Goal: Information Seeking & Learning: Find specific fact

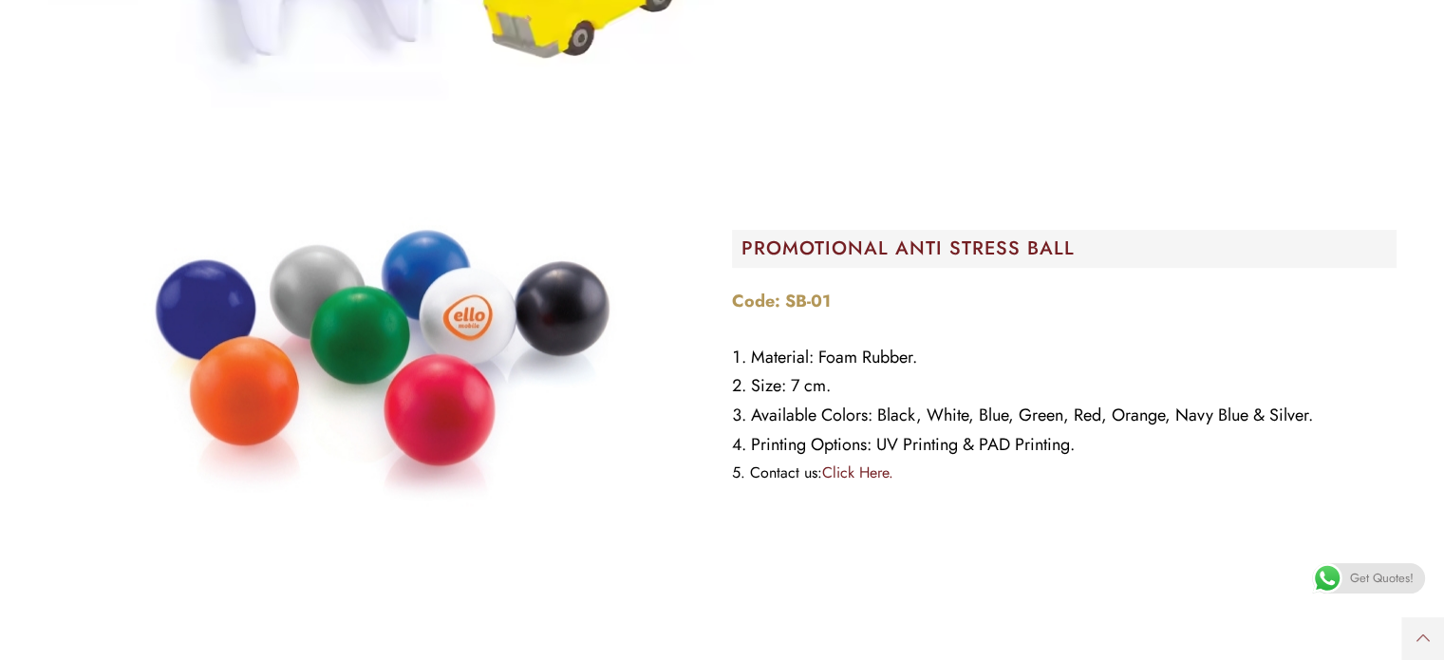
scroll to position [1089, 0]
click at [863, 471] on link "Click Here." at bounding box center [857, 472] width 71 height 22
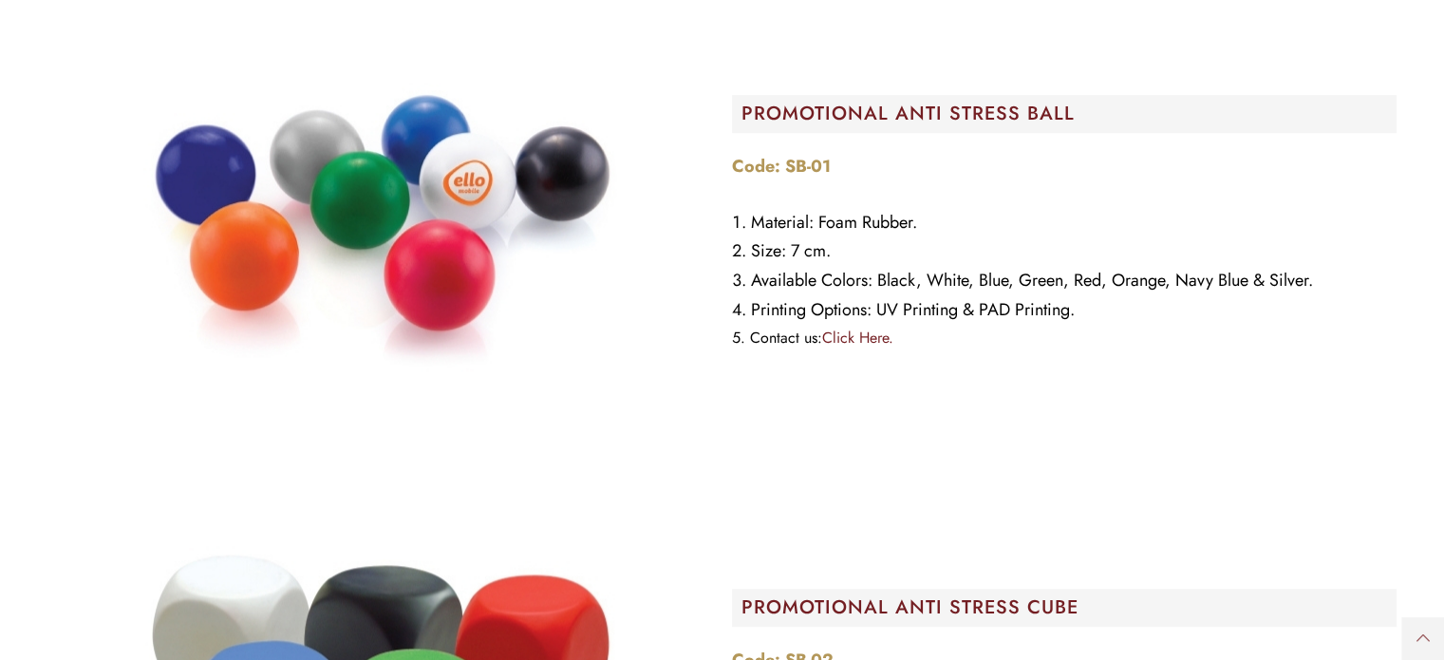
scroll to position [1222, 0]
click at [833, 113] on h2 "PROMOTIONAL ANTI STRESS BALL​" at bounding box center [1069, 114] width 655 height 19
click at [843, 336] on link "Click Here." at bounding box center [857, 339] width 71 height 22
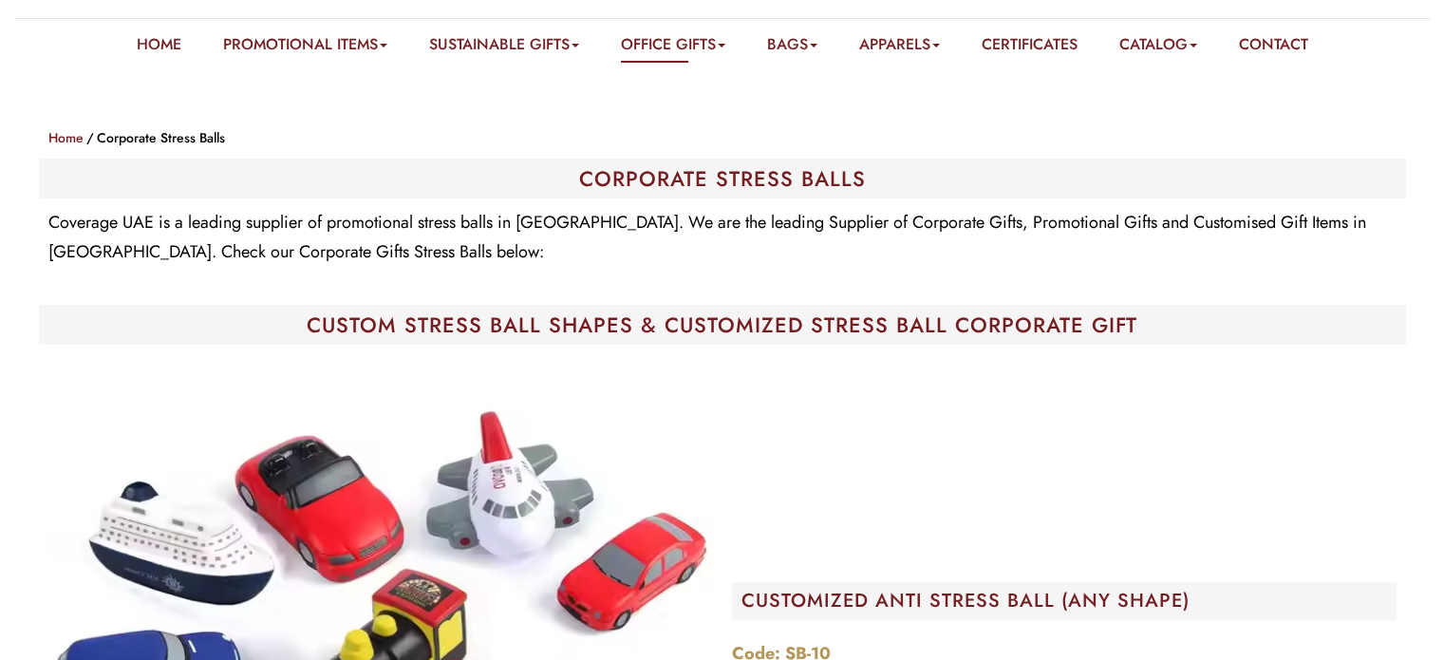
scroll to position [0, 0]
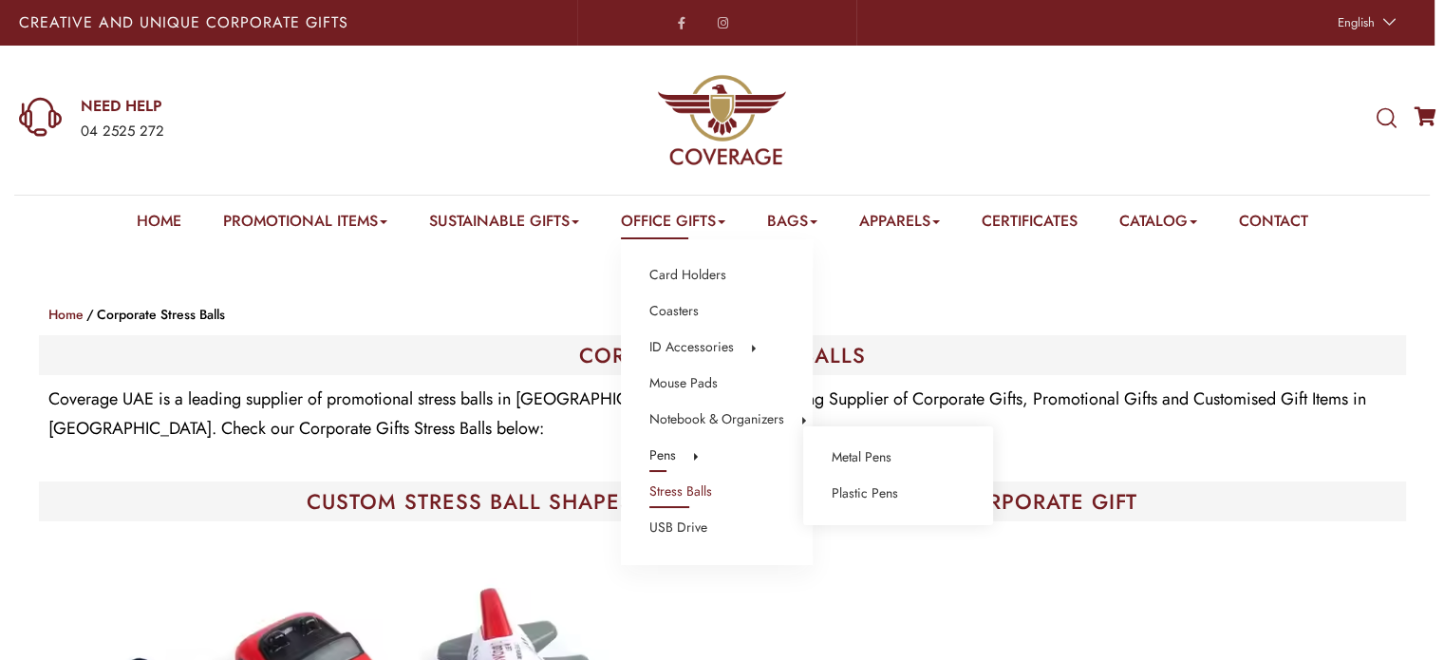
click at [649, 455] on link "Pens" at bounding box center [662, 455] width 27 height 25
click at [844, 458] on link "Metal Pens" at bounding box center [862, 457] width 60 height 25
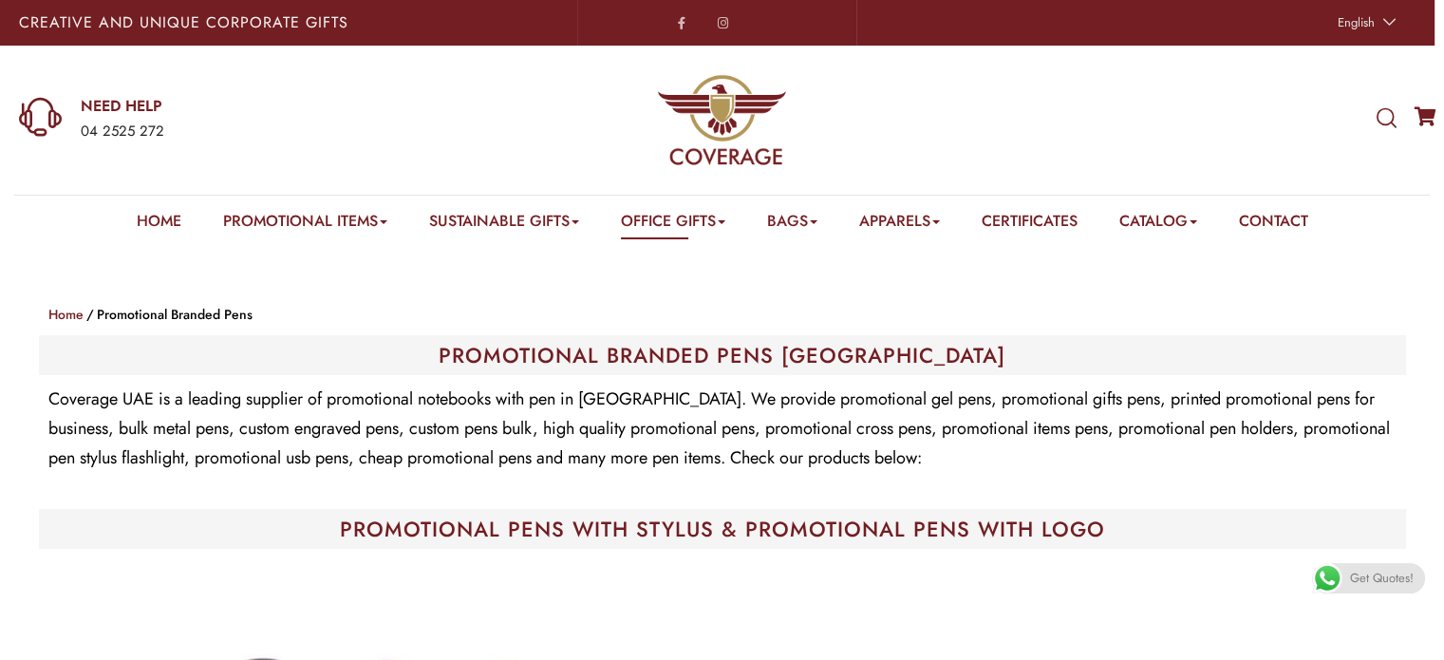
drag, startPoint x: 1382, startPoint y: 103, endPoint x: 1384, endPoint y: 114, distance: 11.7
click at [1384, 114] on div "WHAT ARE YOU LOOKING FOR? Select a category Apparels Caps Scarfs T-Shirts Towel…" at bounding box center [1203, 120] width 481 height 148
click at [1384, 114] on icon at bounding box center [1387, 118] width 20 height 21
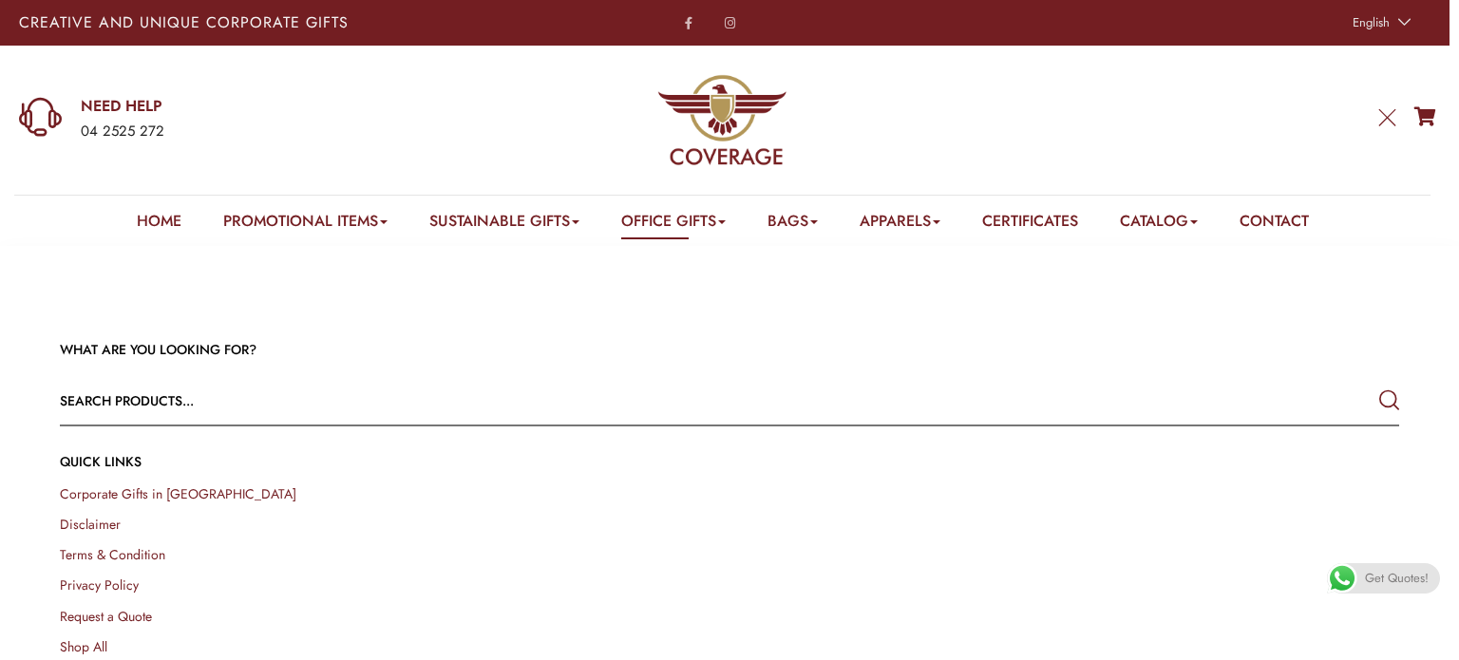
click at [1007, 409] on input "text" at bounding box center [595, 401] width 1071 height 46
type input "microfiber cloth"
click at [1379, 384] on button "submit" at bounding box center [1389, 401] width 20 height 34
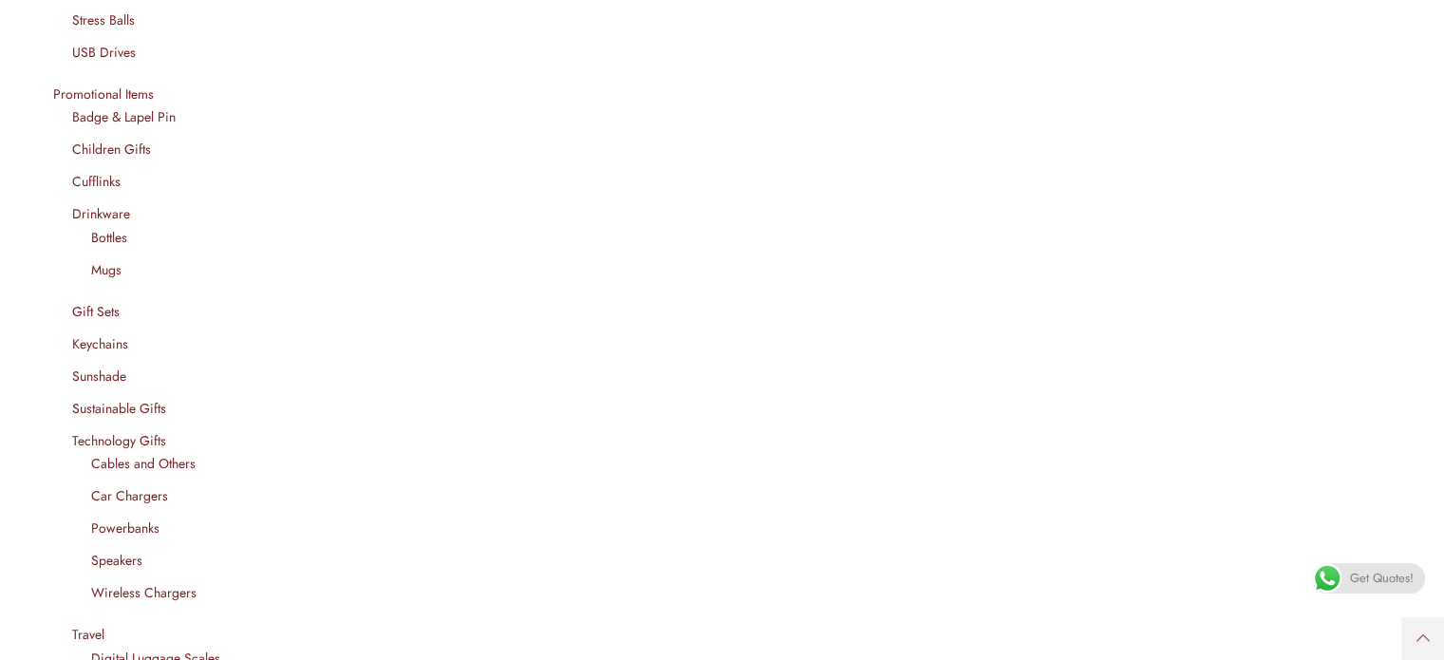
scroll to position [1537, 0]
click at [107, 368] on link "Sunshade" at bounding box center [99, 375] width 54 height 19
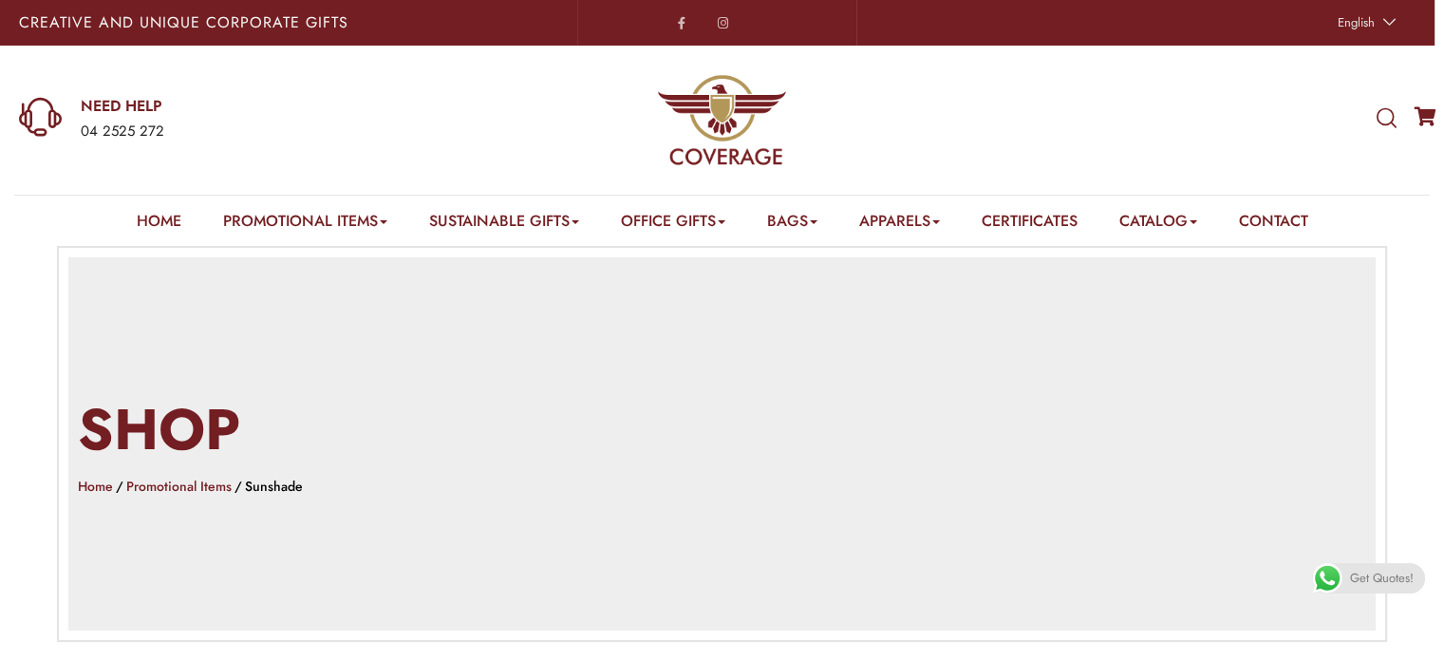
scroll to position [163, 0]
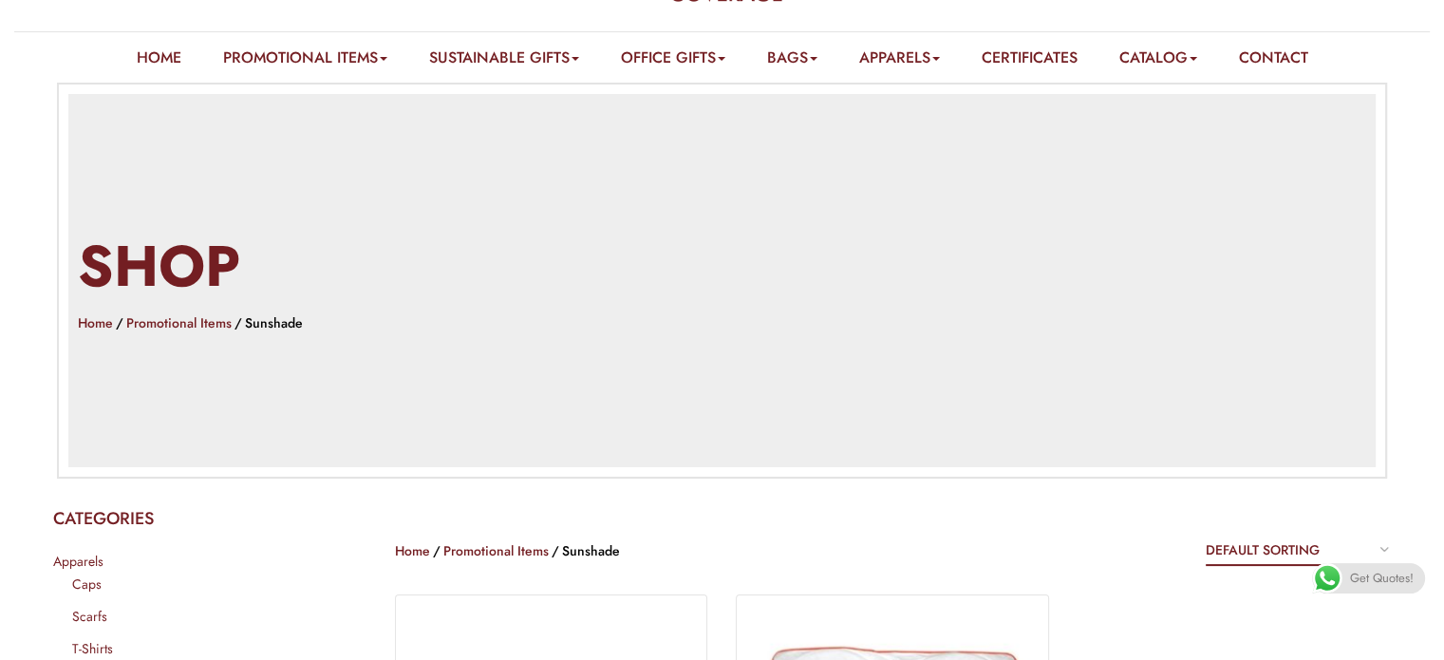
click at [1352, 572] on span "Get Quotes!" at bounding box center [1382, 578] width 64 height 30
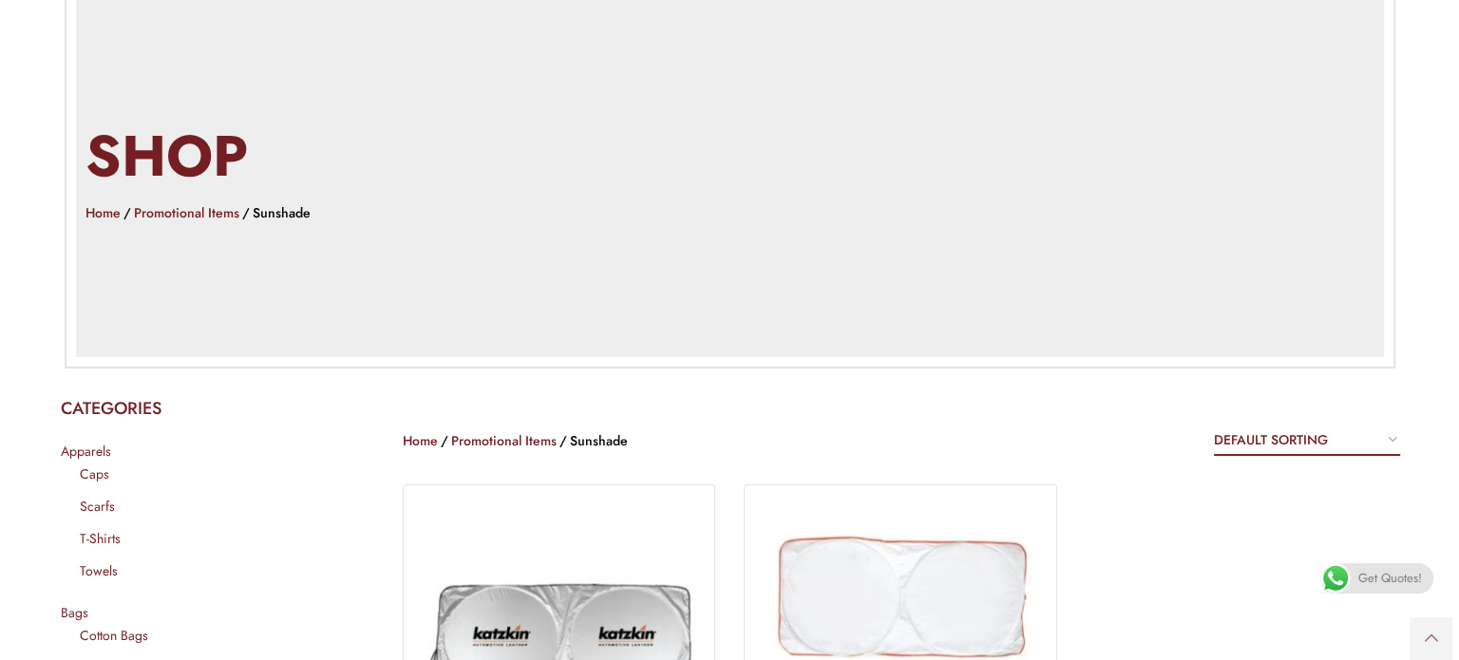
scroll to position [0, 0]
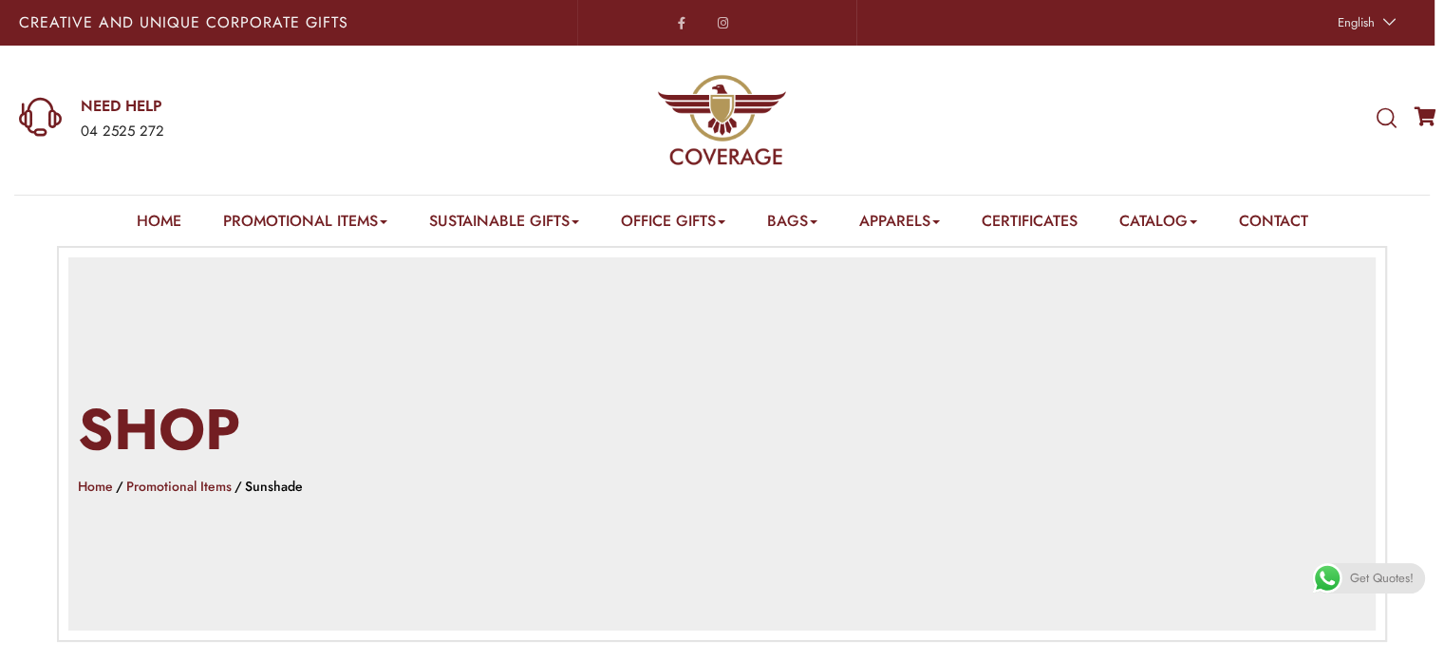
click at [1386, 117] on icon at bounding box center [1387, 118] width 20 height 21
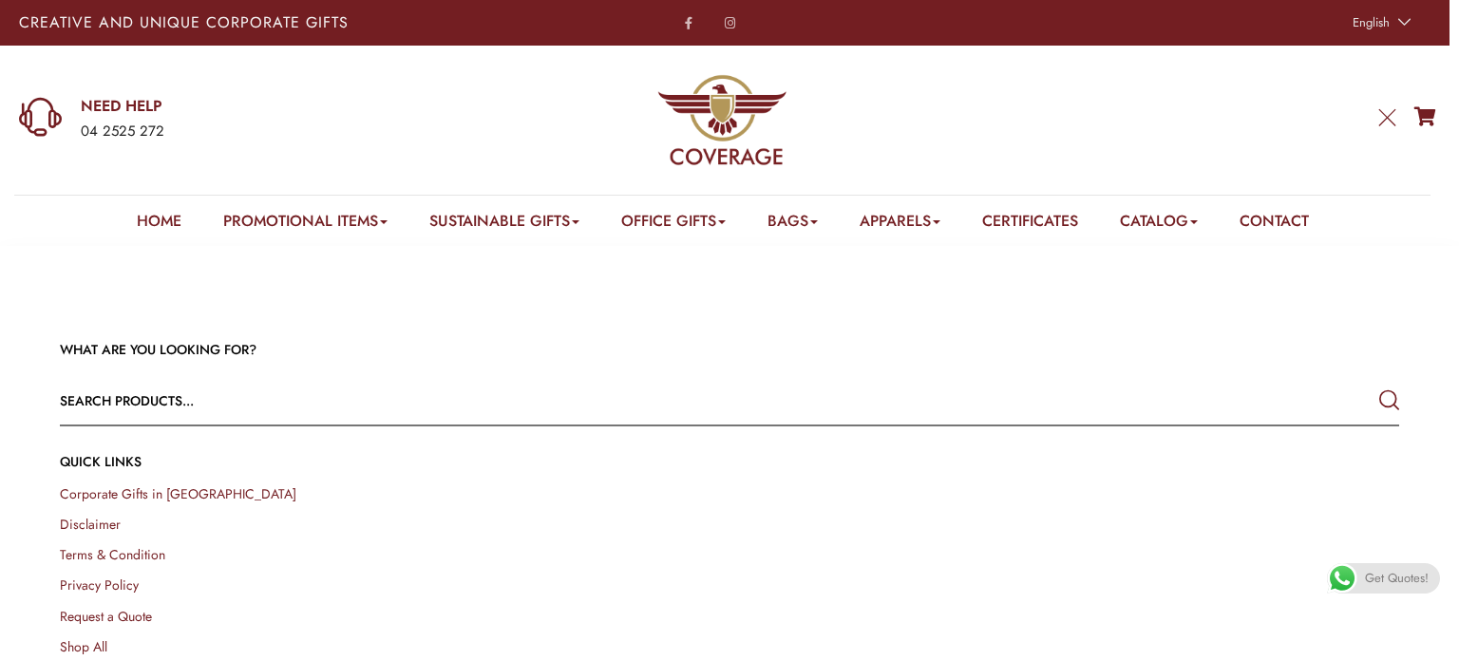
click at [676, 395] on input "text" at bounding box center [595, 401] width 1071 height 46
type input "anti stress ball"
click at [1379, 384] on button "submit" at bounding box center [1389, 401] width 20 height 34
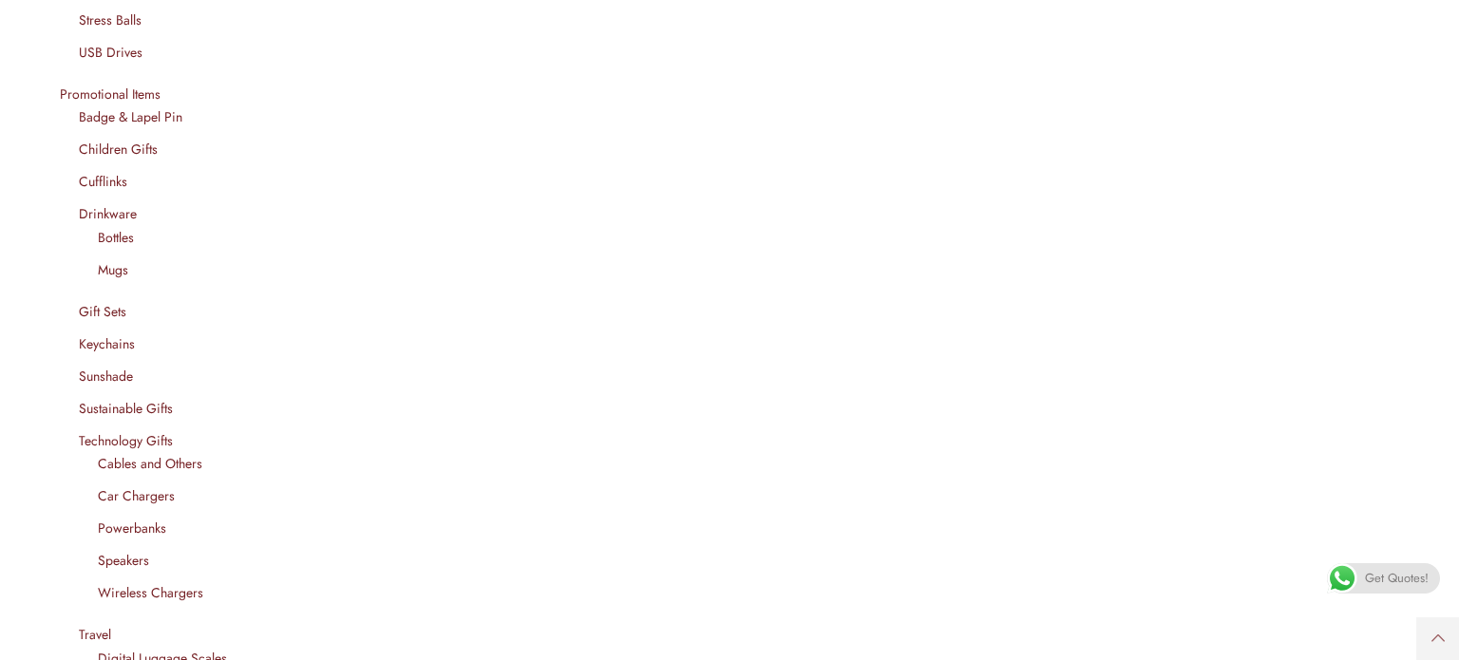
scroll to position [1537, 0]
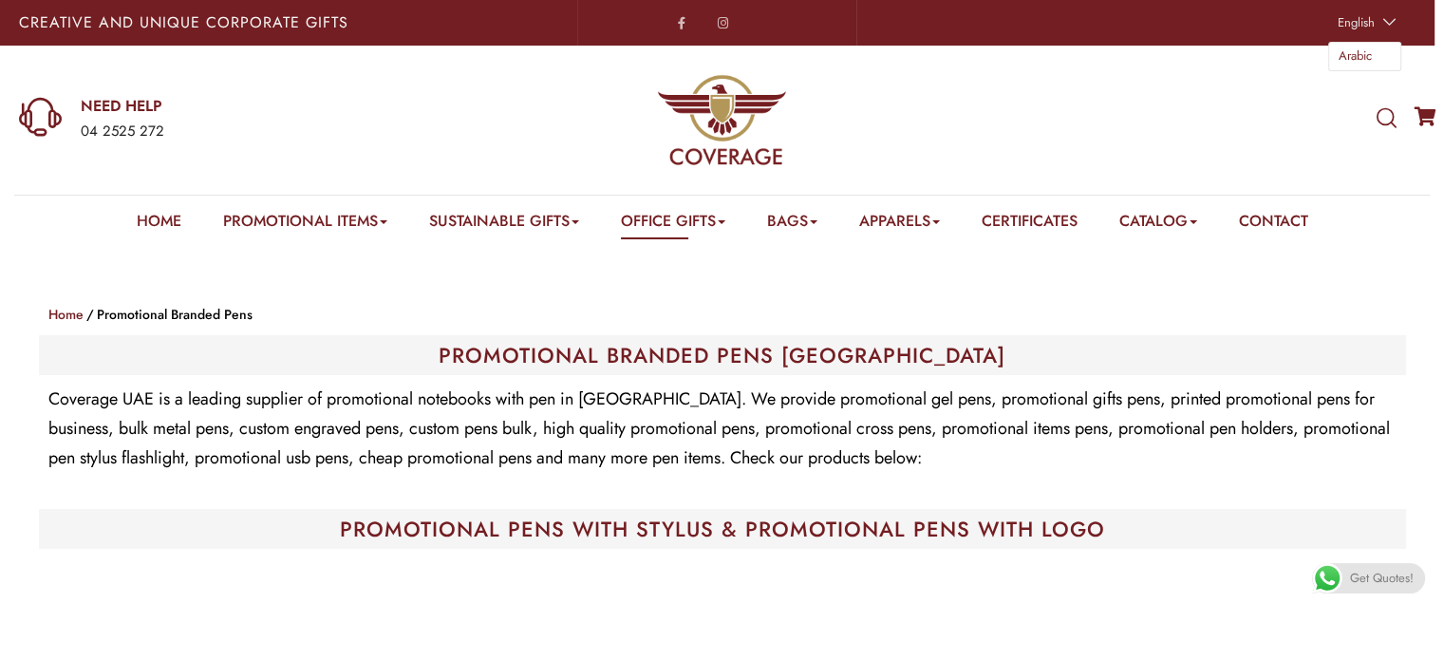
click at [1400, 26] on link "English" at bounding box center [1364, 22] width 73 height 27
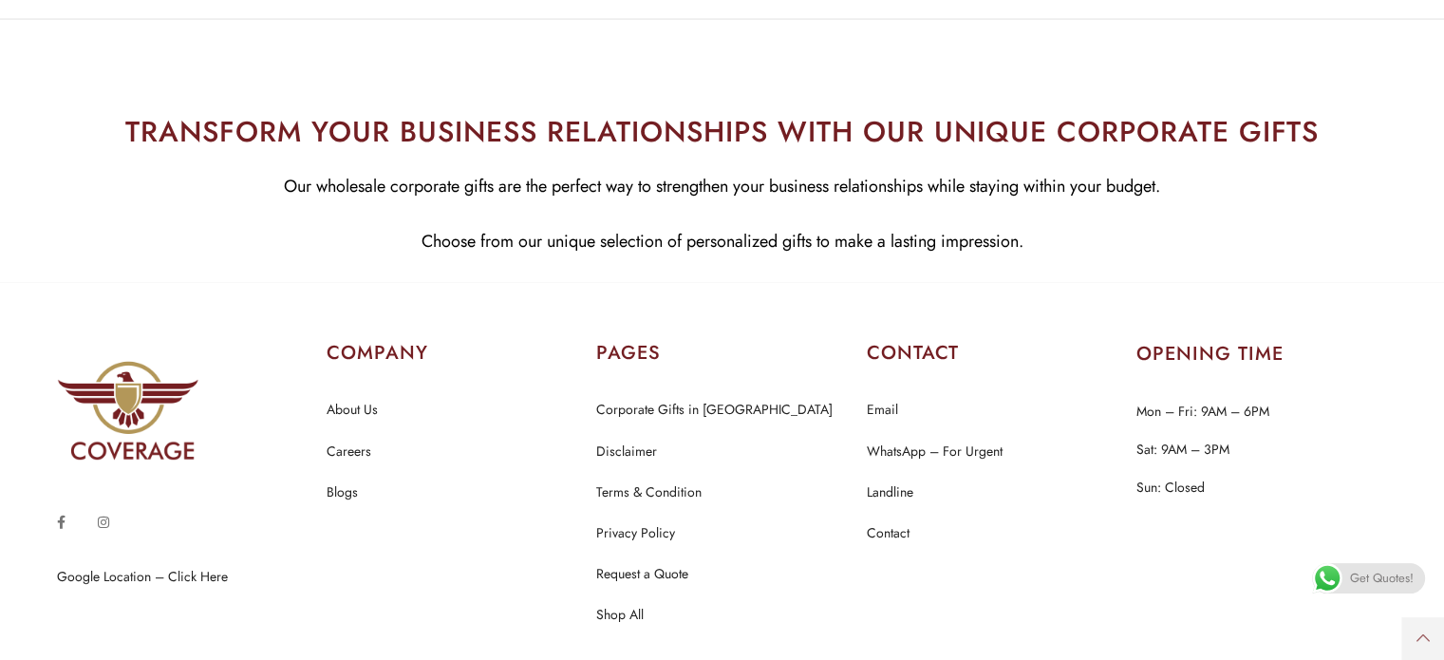
scroll to position [33554, 0]
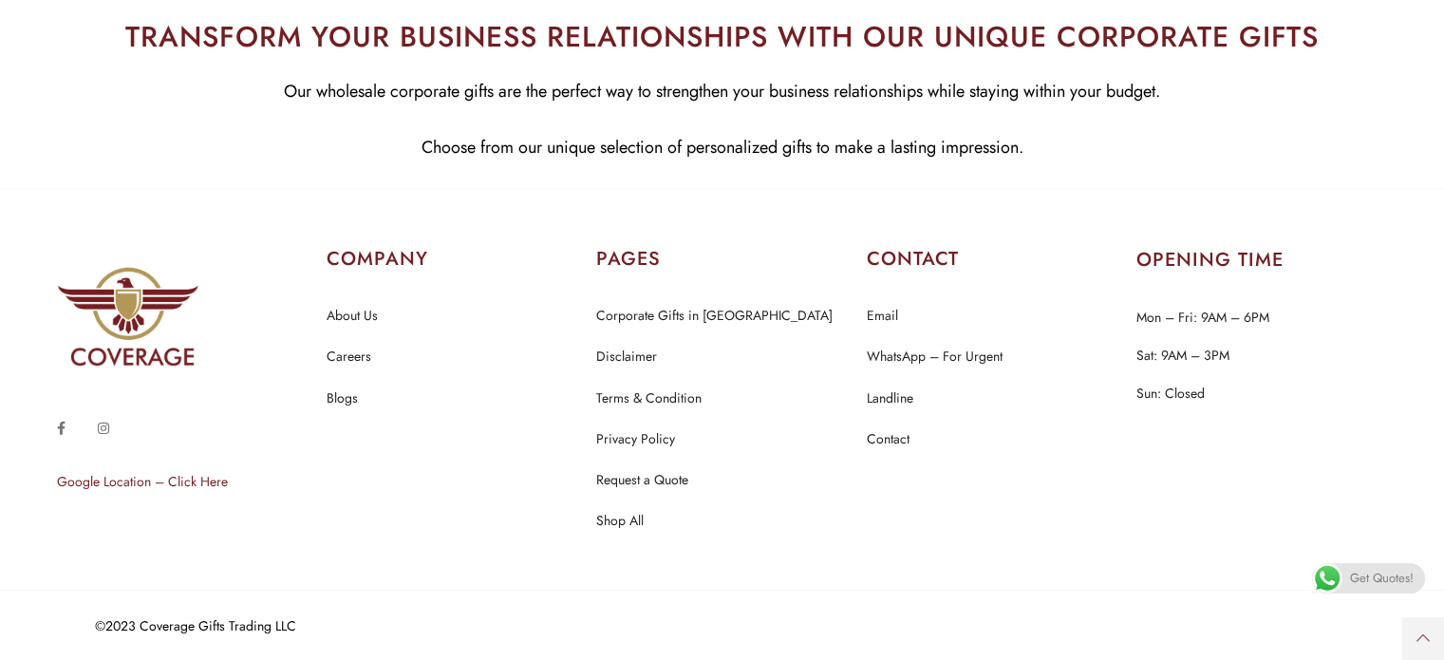
click at [122, 483] on link "Google Location – Click Here" at bounding box center [142, 481] width 171 height 19
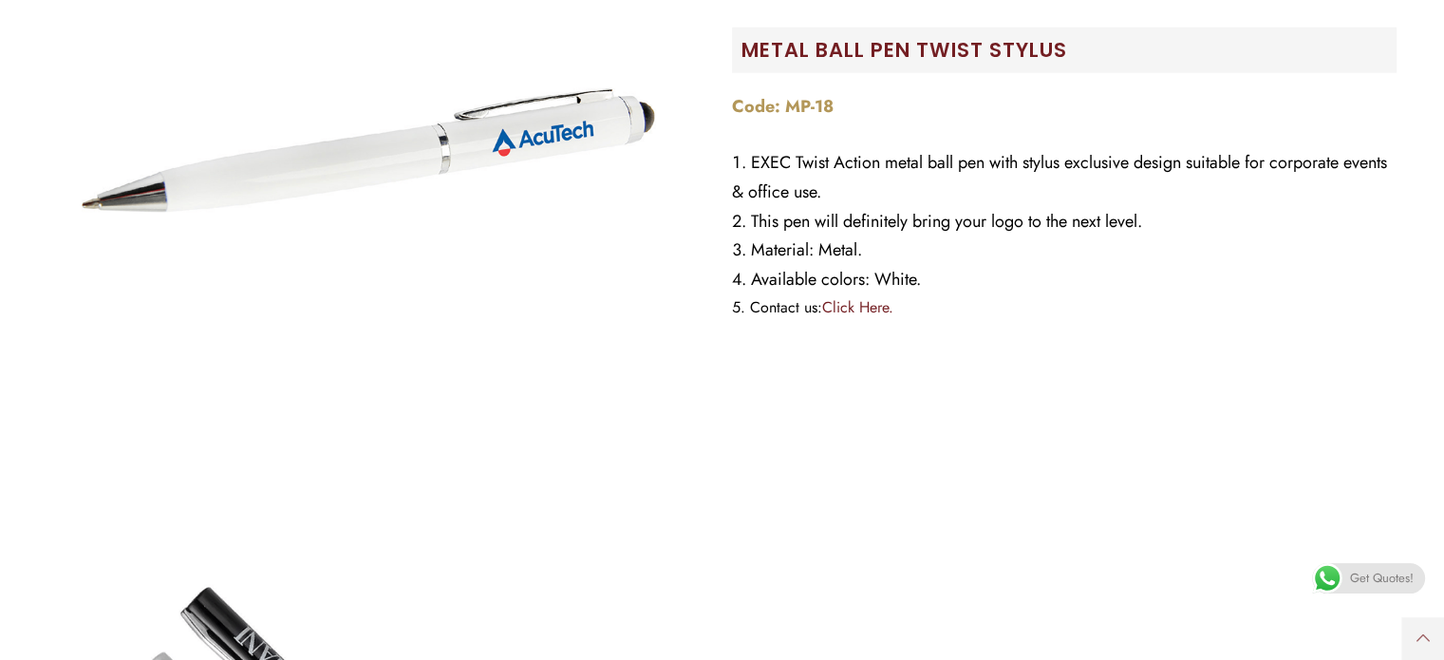
scroll to position [12332, 0]
drag, startPoint x: 837, startPoint y: 108, endPoint x: 729, endPoint y: 109, distance: 107.3
click at [729, 109] on div "Metal Ball Pen Twist Stylus Code: MP-18 EXEC Twist Action metal ball pen with s…" at bounding box center [1065, 182] width 684 height 684
copy strong "Code: MP-18"
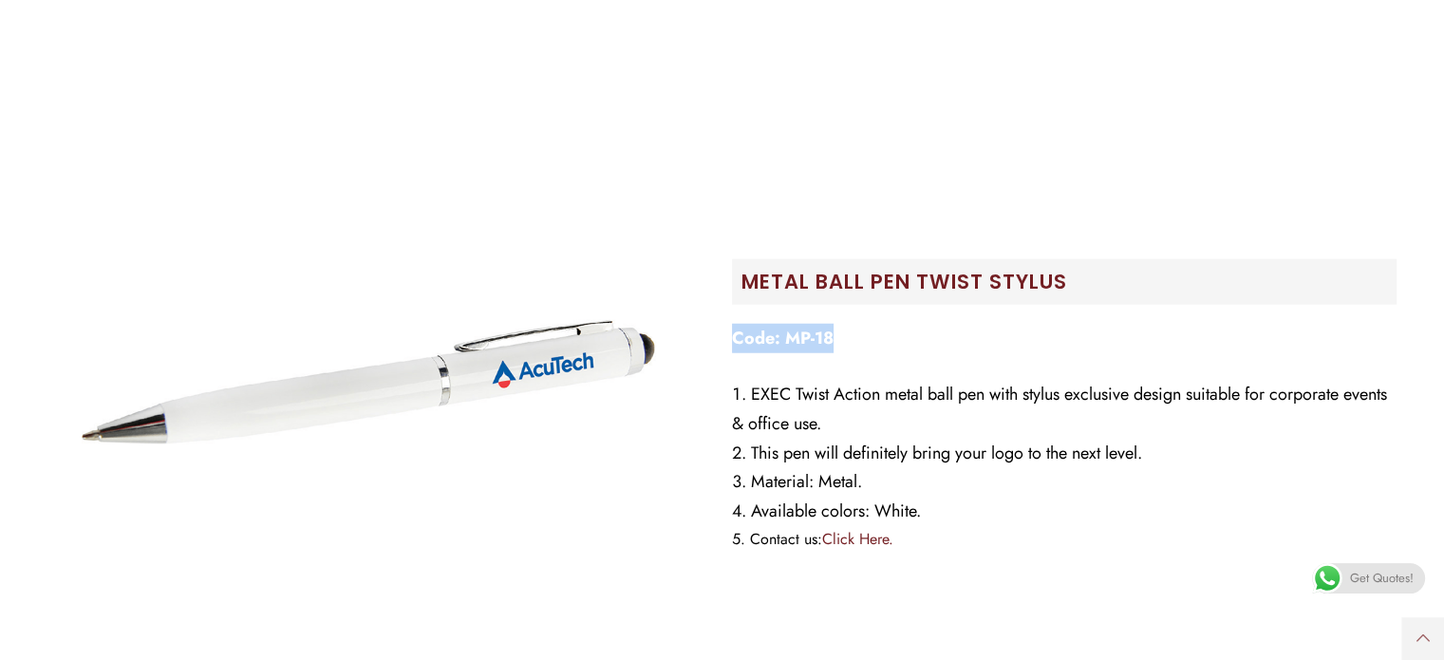
scroll to position [12308, 0]
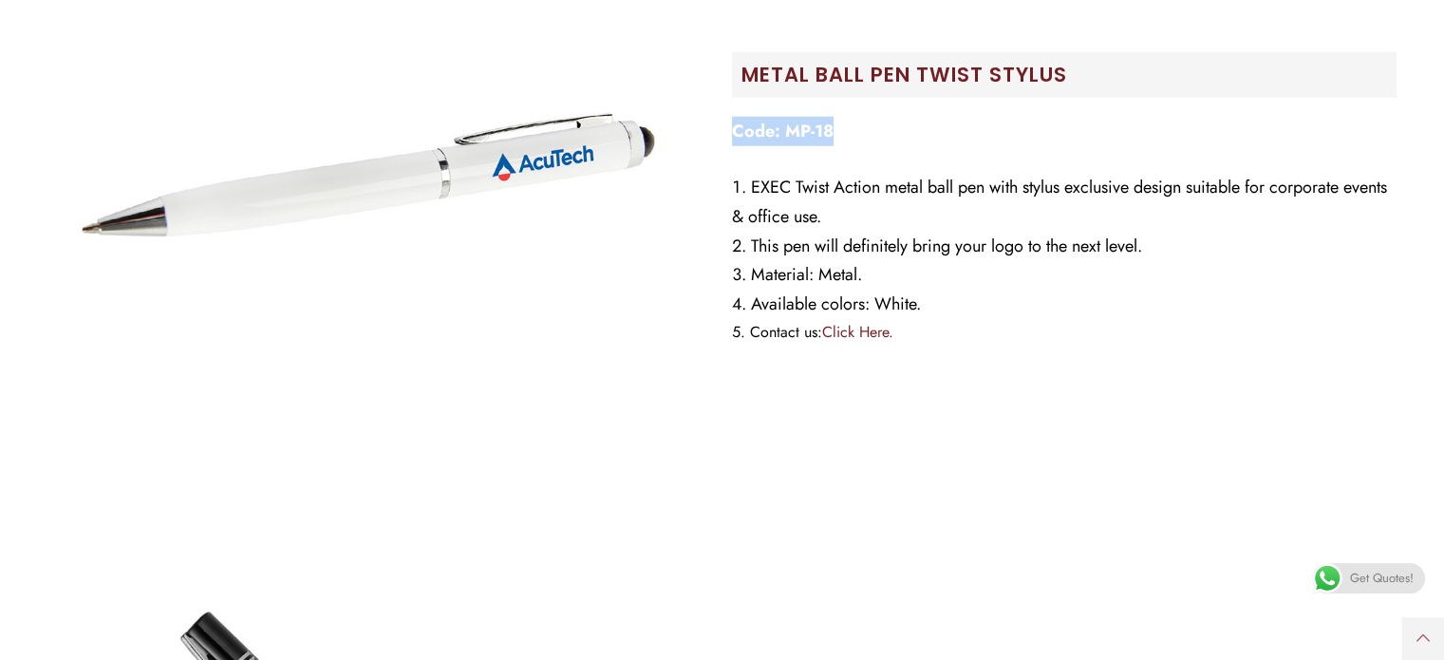
click at [854, 131] on p "Code: MP-18" at bounding box center [1064, 131] width 665 height 29
drag, startPoint x: 851, startPoint y: 126, endPoint x: 741, endPoint y: 79, distance: 119.9
click at [741, 79] on div "Metal Ball Pen Twist Stylus Code: MP-18 EXEC Twist Action metal ball pen with s…" at bounding box center [1065, 205] width 684 height 684
copy div "Metal Ball Pen Twist Stylus Code: MP-18"
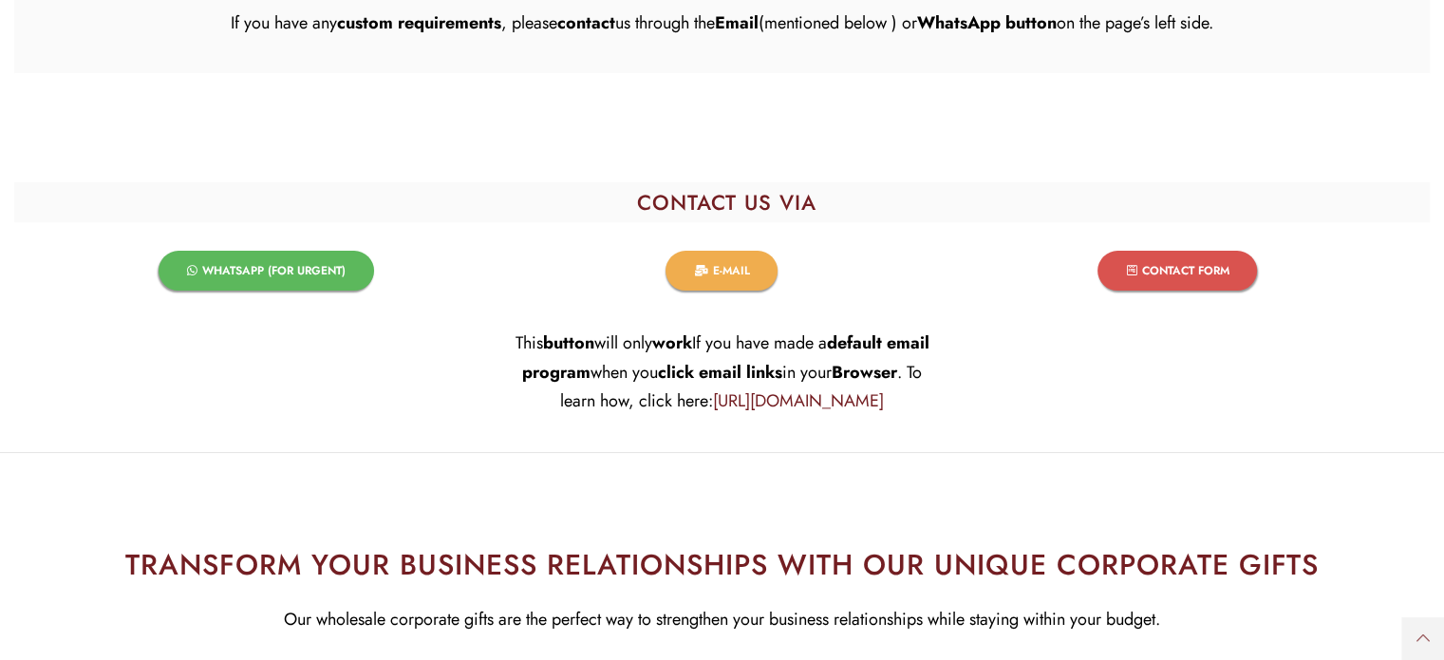
scroll to position [36261, 0]
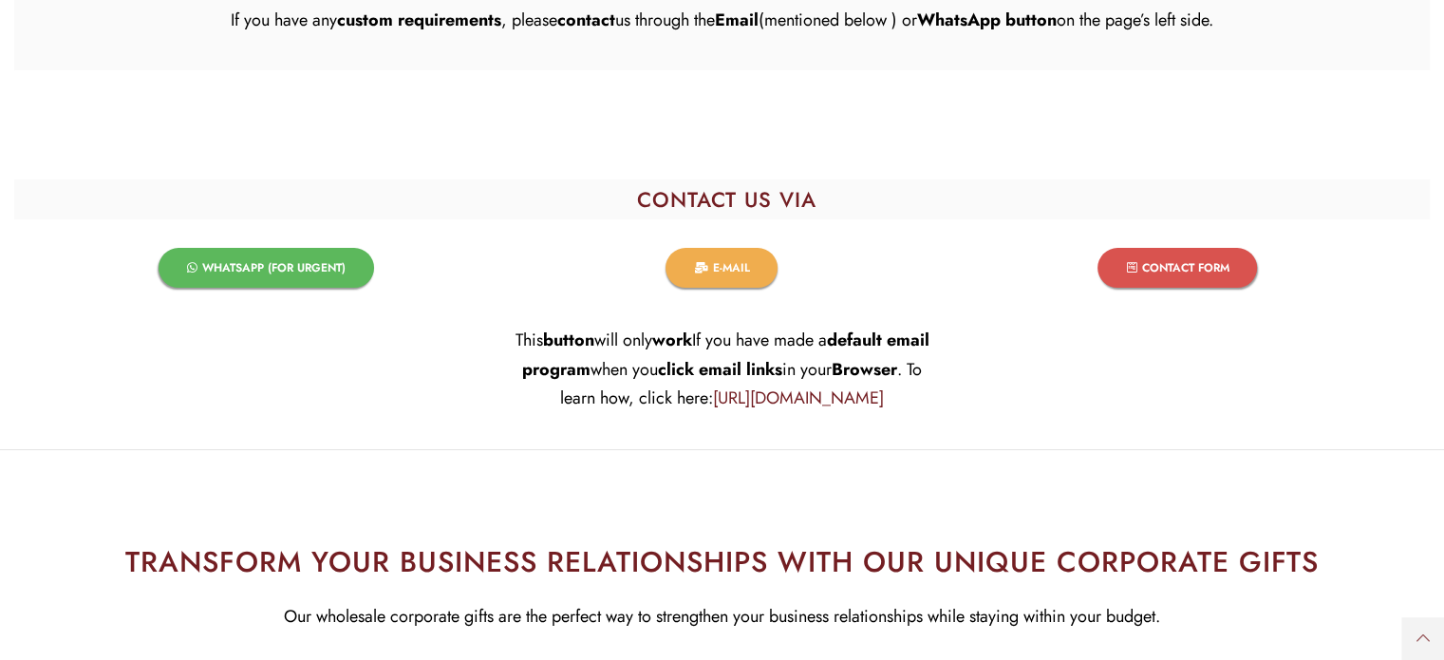
click at [1166, 269] on span "CONTACT FORM​" at bounding box center [1184, 267] width 87 height 11
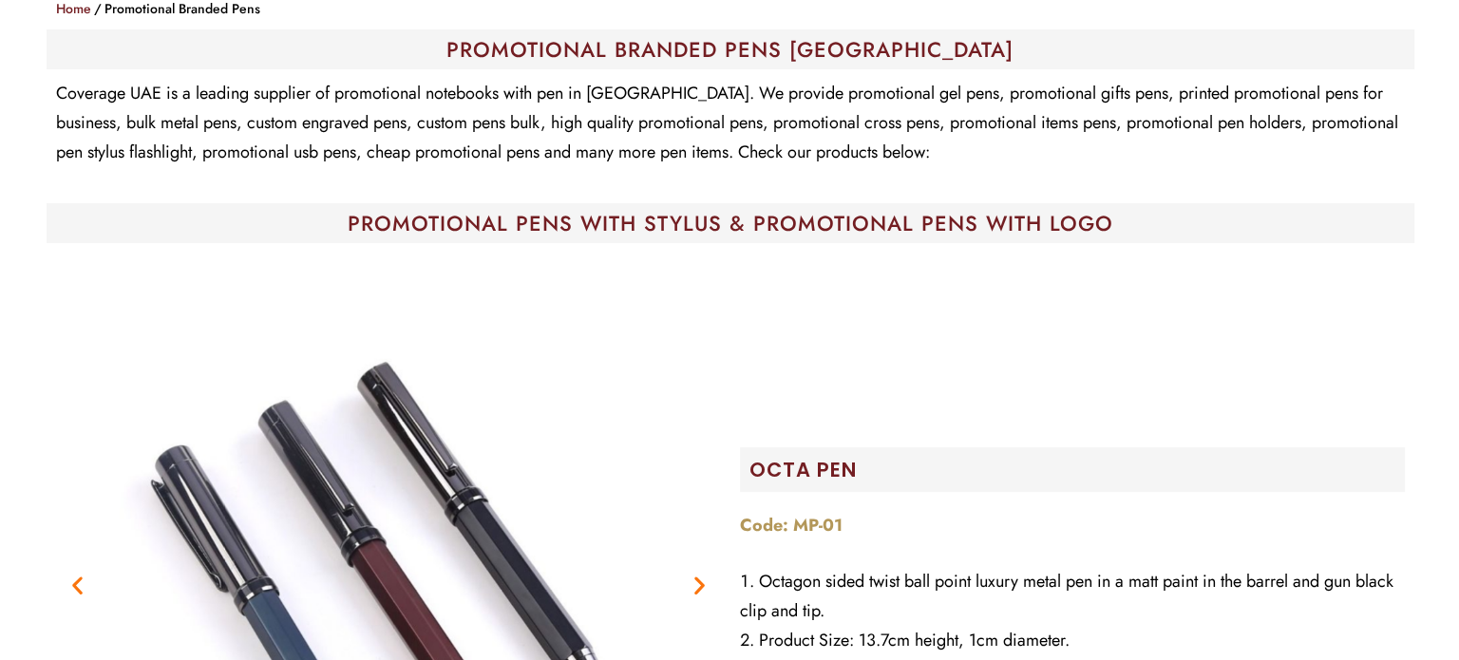
scroll to position [0, 0]
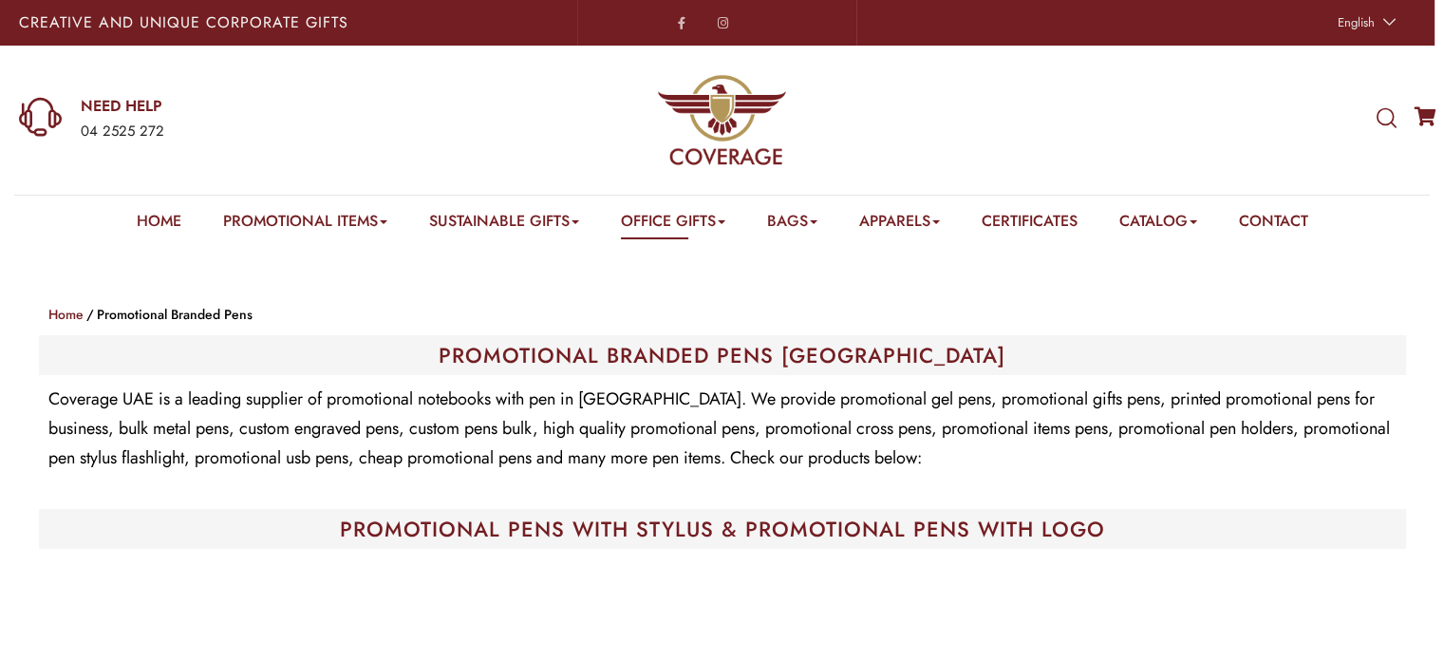
click at [1389, 118] on icon at bounding box center [1387, 118] width 20 height 21
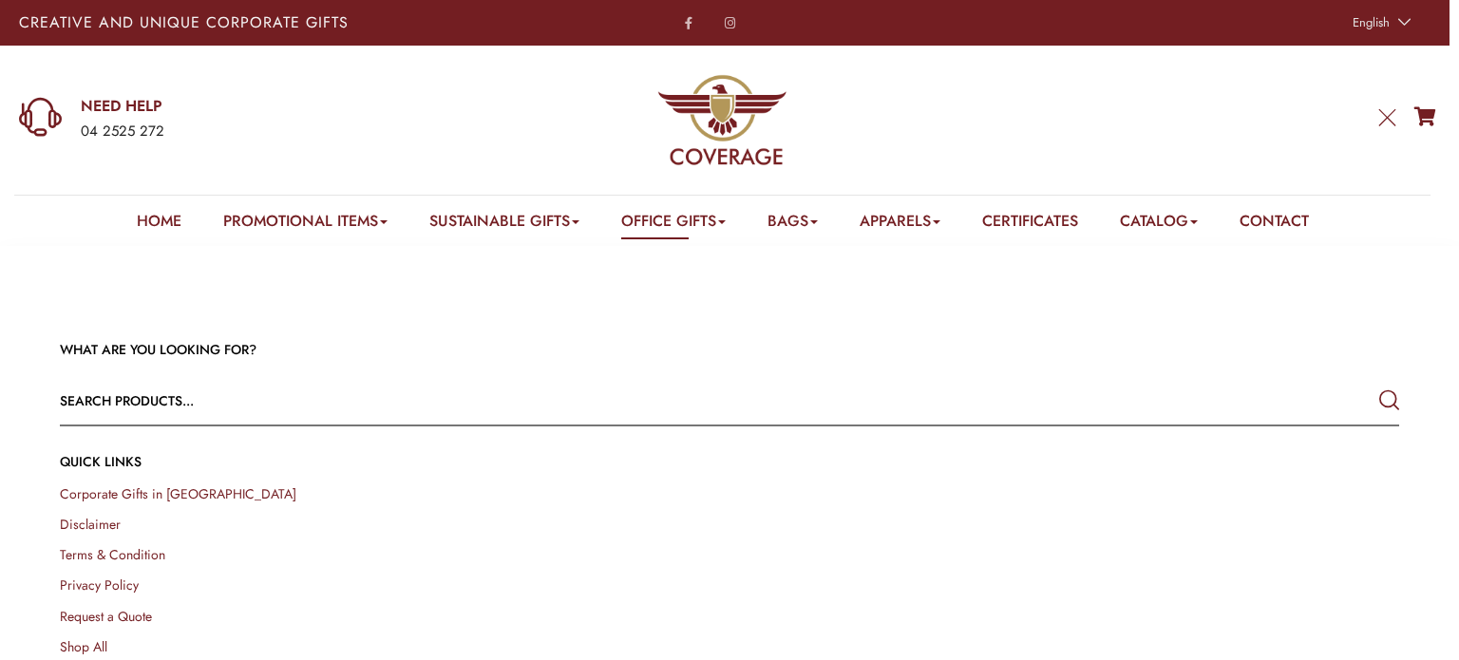
click at [469, 405] on input "text" at bounding box center [595, 401] width 1071 height 46
type input "ball"
click at [1379, 384] on button "submit" at bounding box center [1389, 401] width 20 height 34
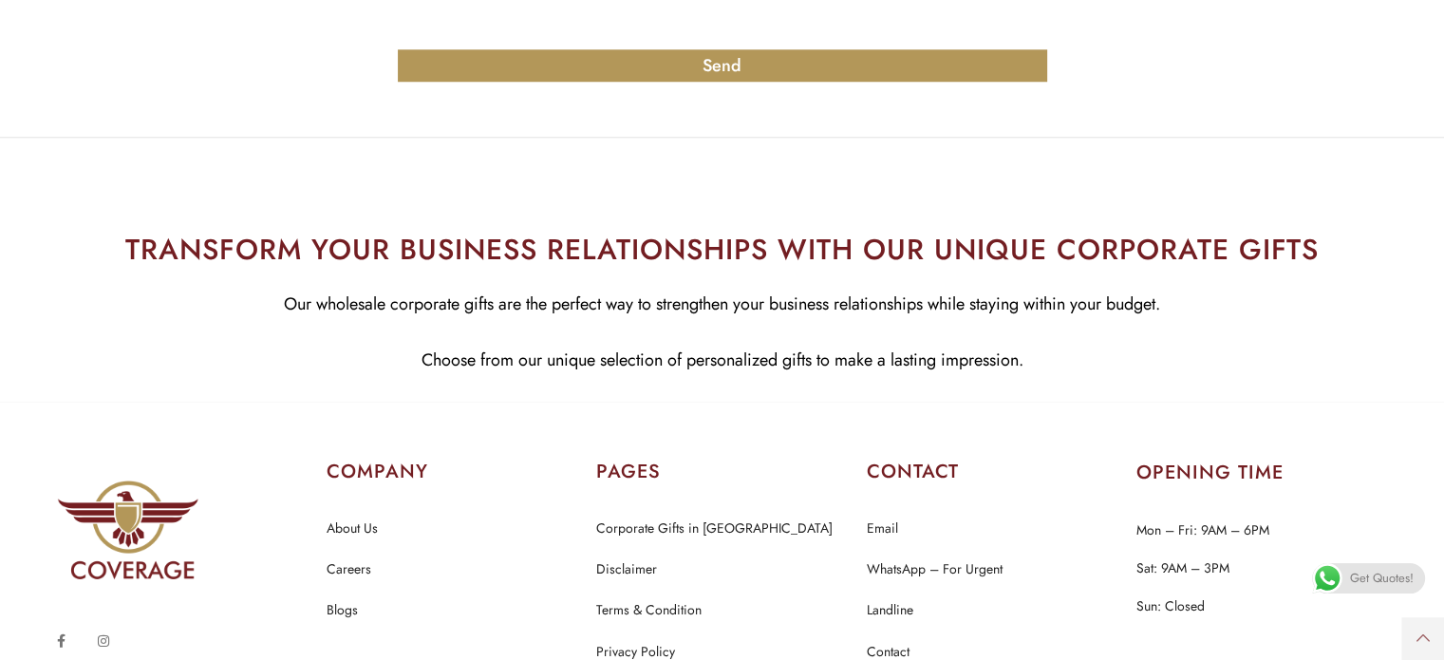
scroll to position [1975, 0]
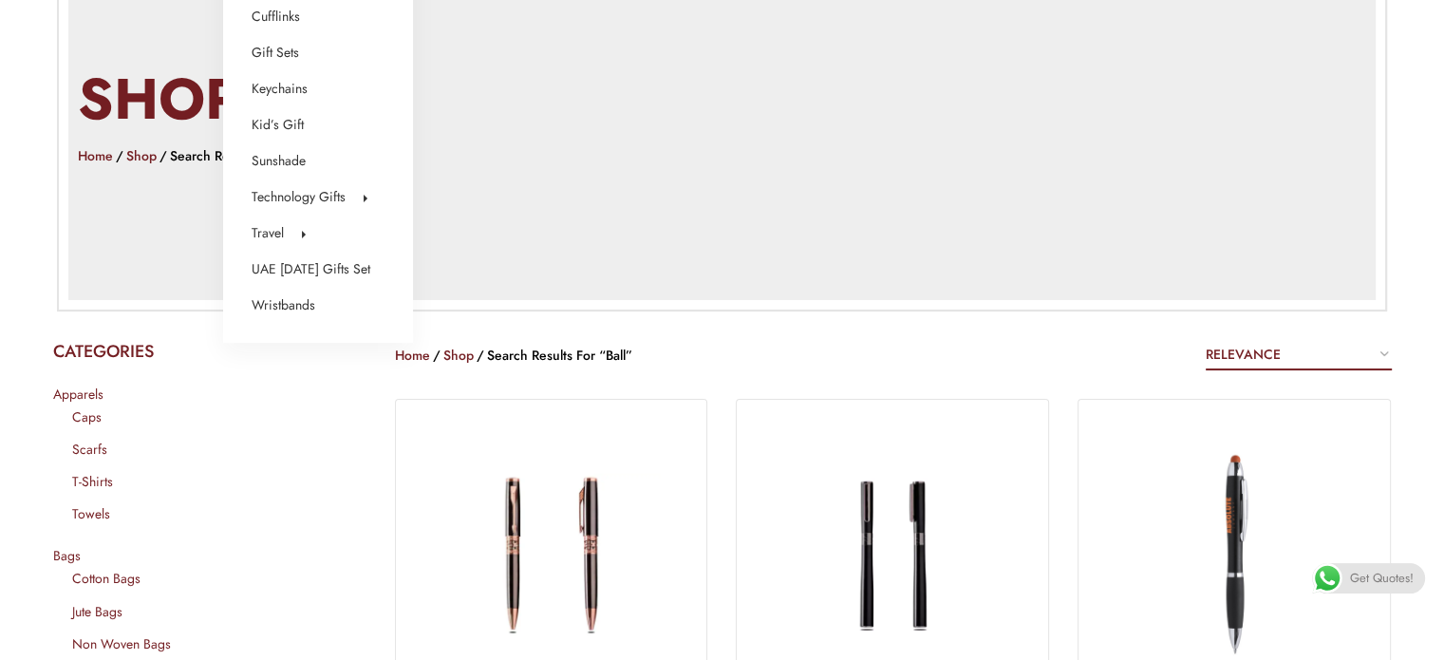
scroll to position [330, 0]
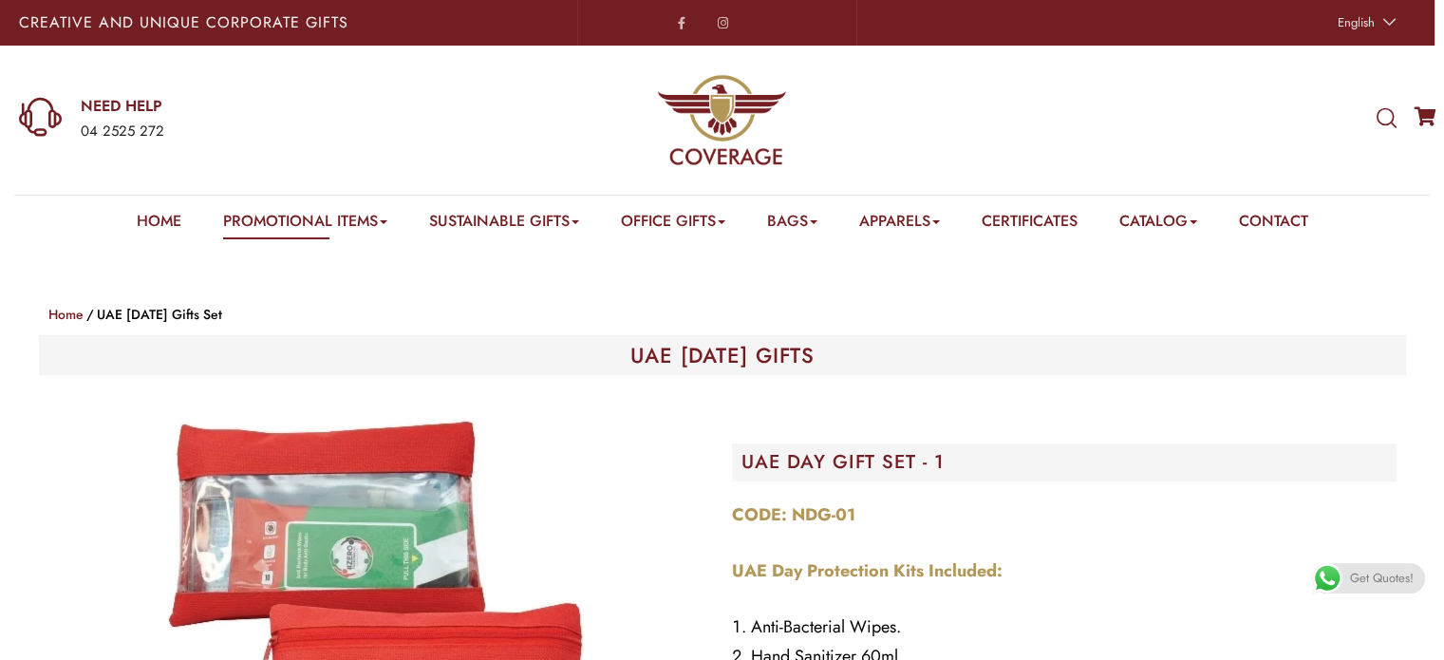
click at [1379, 113] on icon at bounding box center [1387, 118] width 20 height 21
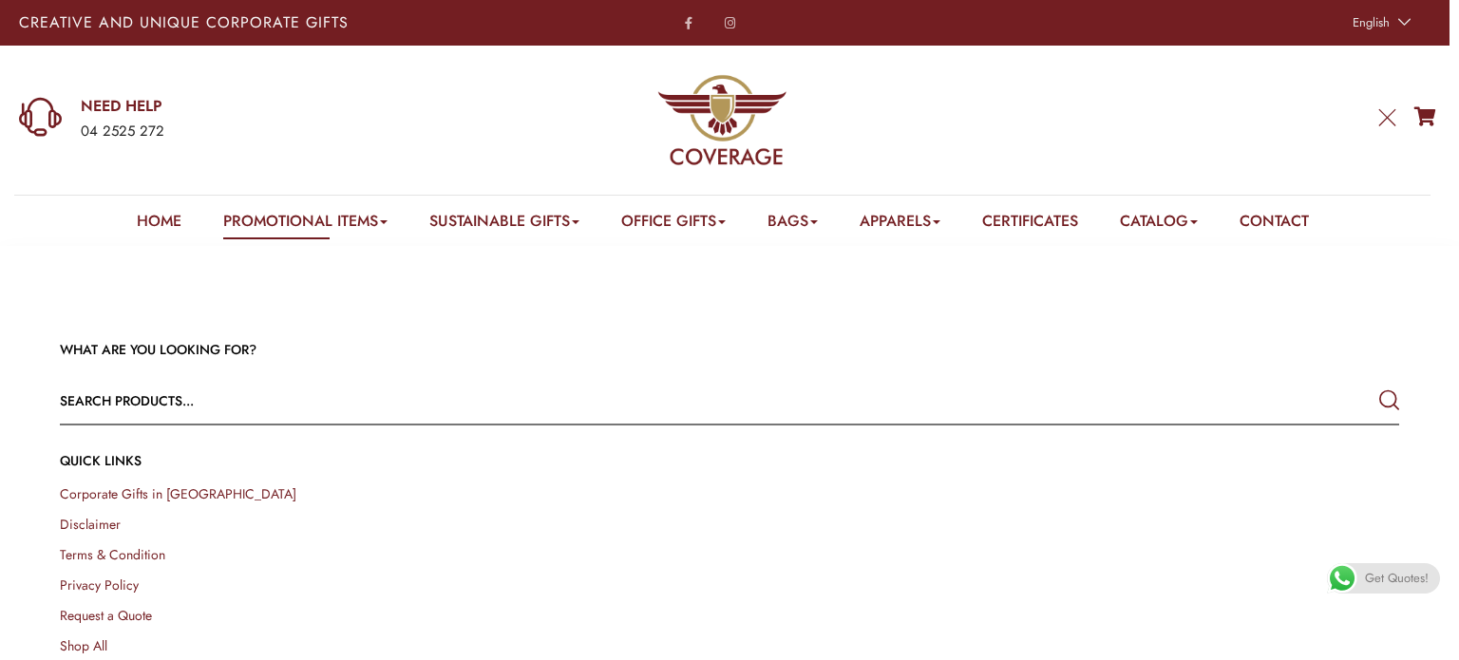
click at [319, 397] on input "text" at bounding box center [595, 401] width 1071 height 46
type input "cloth"
click at [1379, 384] on button "submit" at bounding box center [1389, 401] width 20 height 34
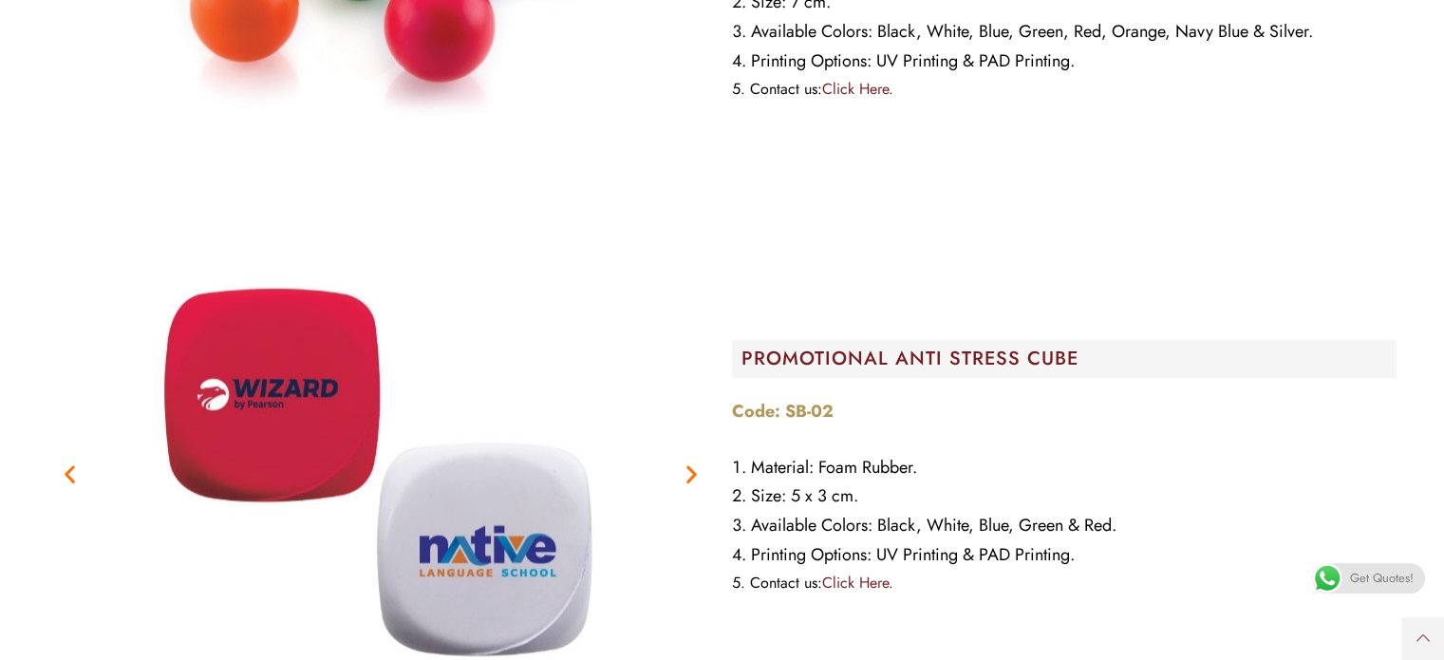
scroll to position [1172, 0]
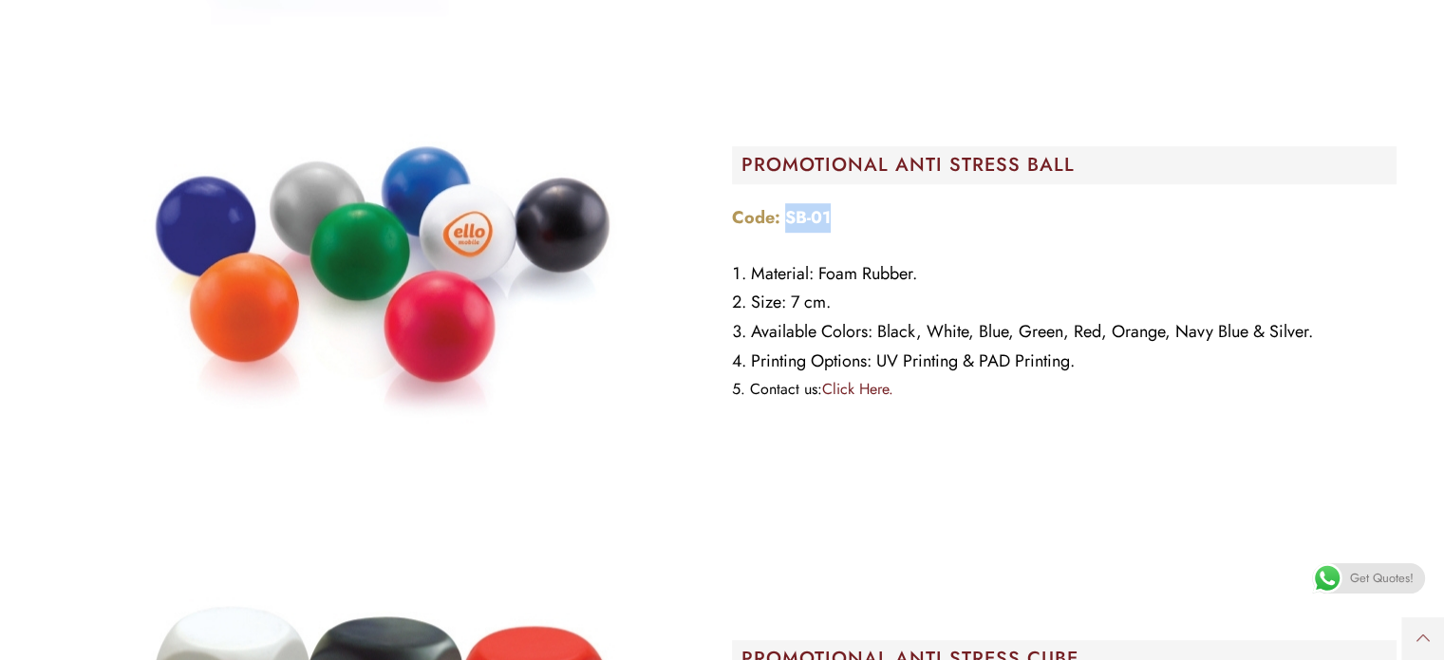
drag, startPoint x: 833, startPoint y: 214, endPoint x: 789, endPoint y: 219, distance: 44.0
click at [789, 219] on p "Code: SB-01" at bounding box center [1064, 217] width 665 height 29
copy strong "SB-01"
click at [789, 219] on strong "Code: SB-01" at bounding box center [781, 217] width 99 height 25
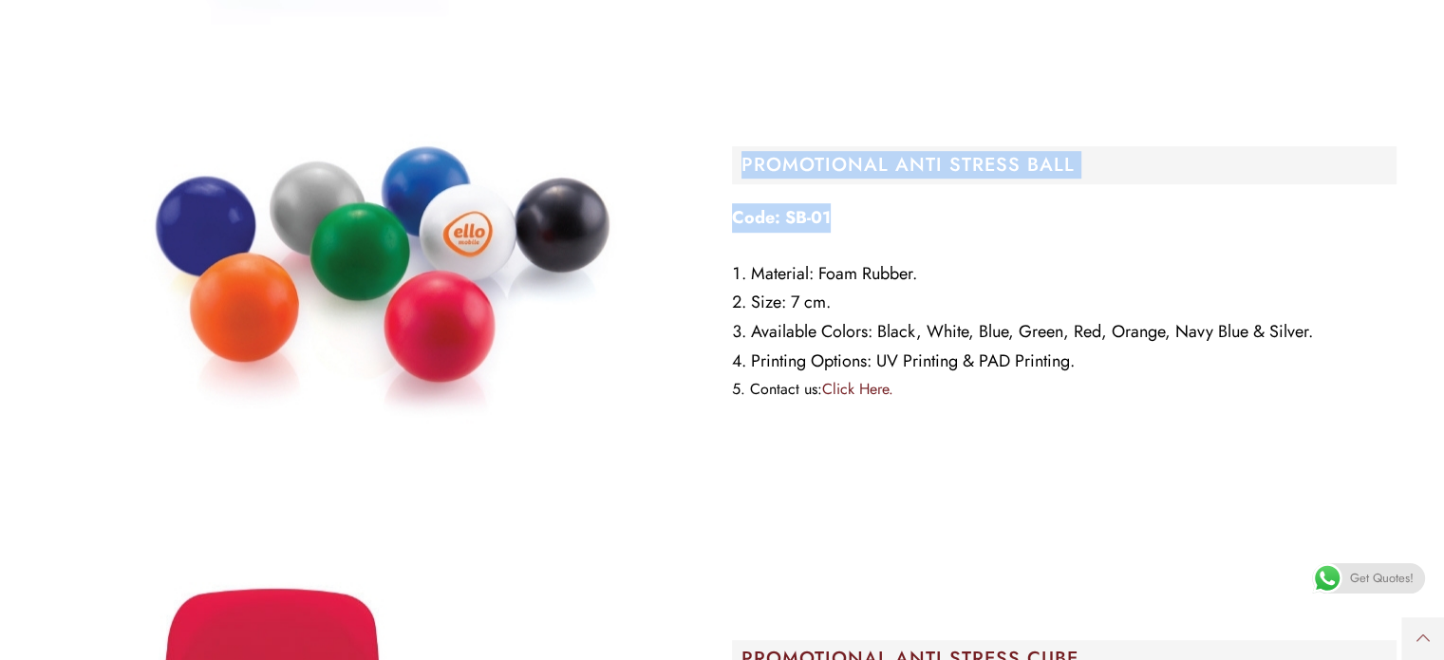
drag, startPoint x: 836, startPoint y: 215, endPoint x: 715, endPoint y: 204, distance: 121.0
click at [715, 204] on div "PROMOTIONAL ANTI STRESS BALL​ Code: SB-01 Material: Foam Rubber. Size: 7 cm. Av…" at bounding box center [722, 280] width 1367 height 494
copy div "PROMOTIONAL ANTI STRESS BALL​ Code: SB-01"
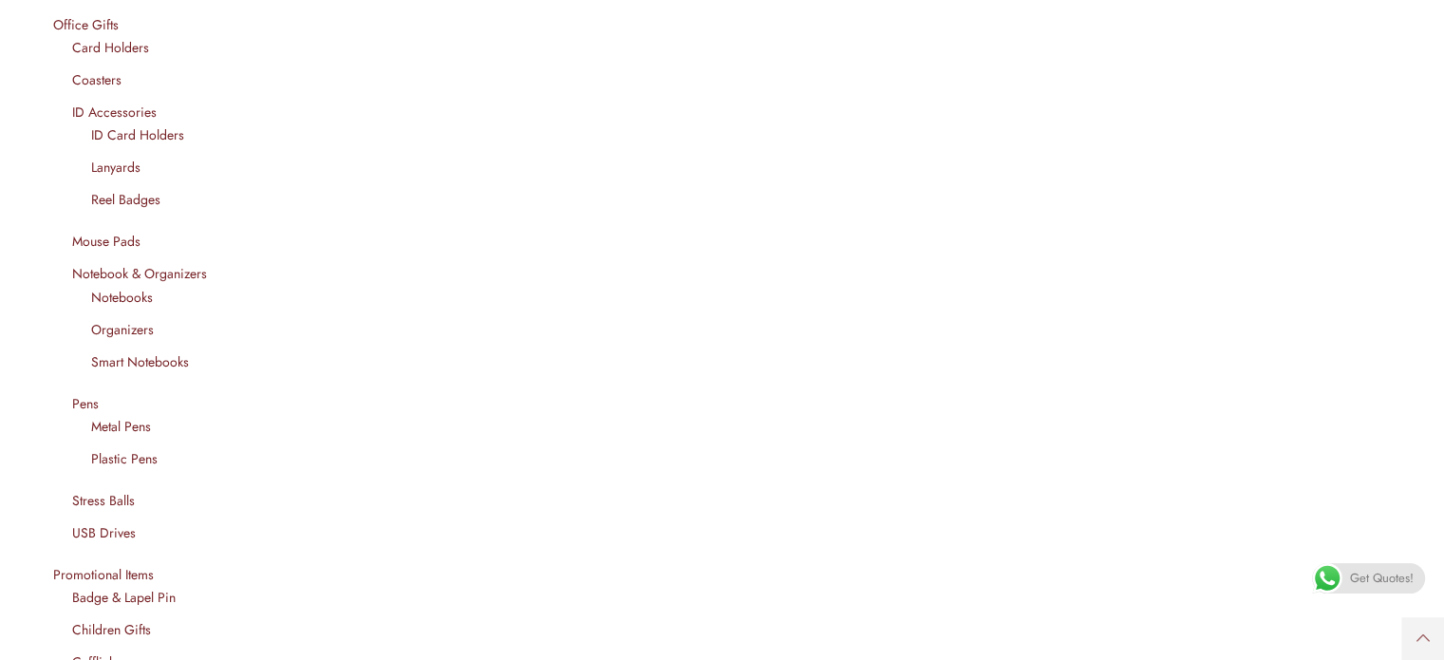
scroll to position [1055, 0]
